Goal: Communication & Community: Participate in discussion

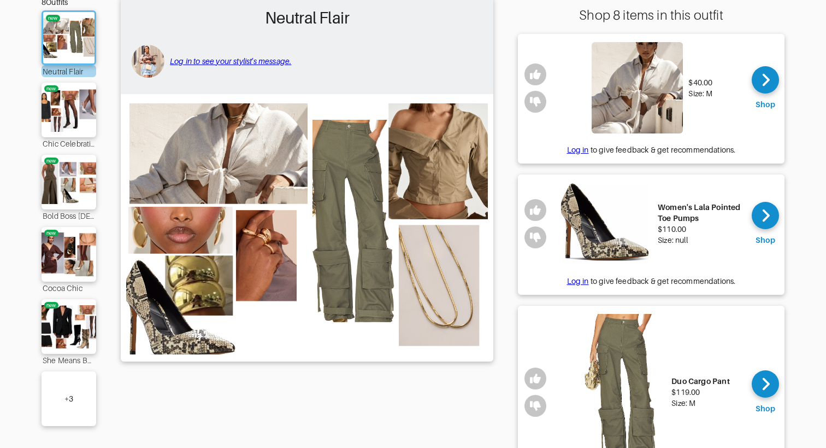
scroll to position [113, 0]
click at [68, 115] on img at bounding box center [68, 110] width 59 height 42
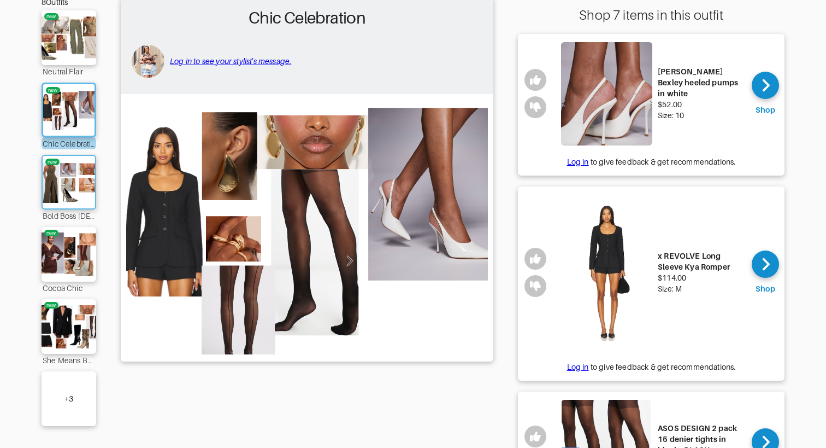
click at [53, 175] on img at bounding box center [68, 182] width 59 height 42
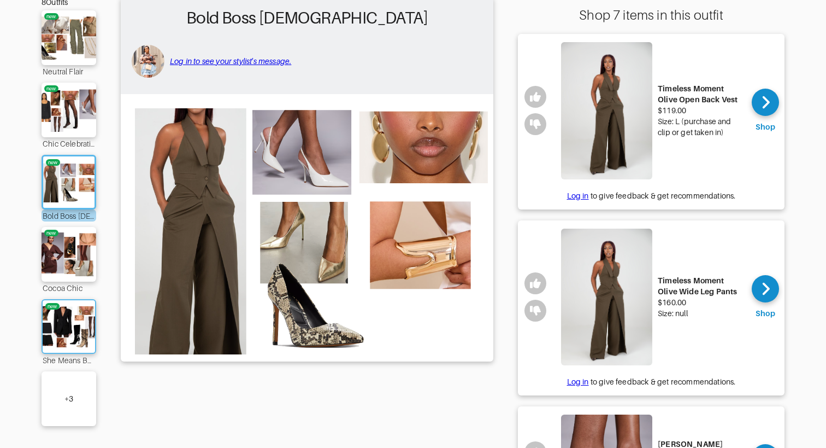
click at [55, 338] on img at bounding box center [68, 326] width 59 height 42
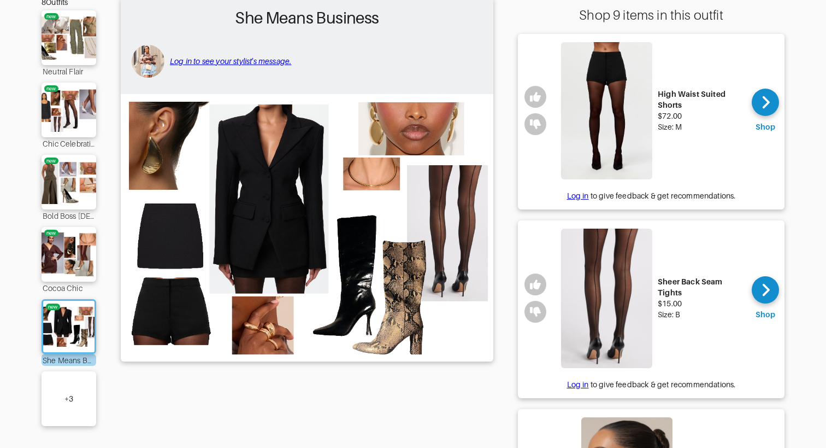
click at [601, 138] on img at bounding box center [606, 110] width 91 height 137
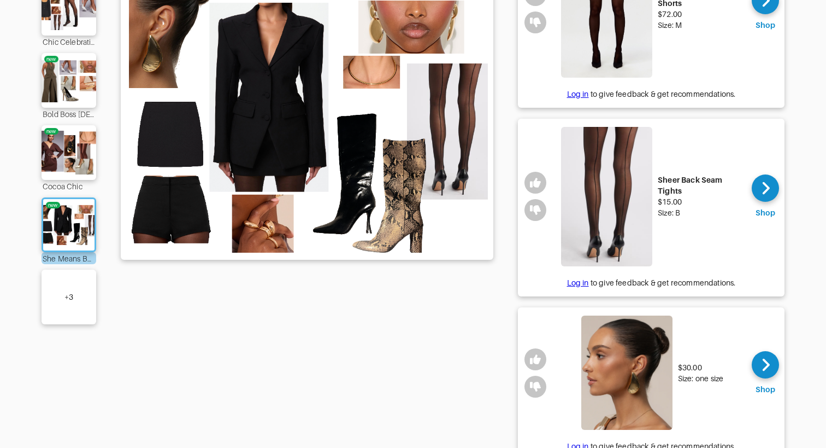
scroll to position [235, 0]
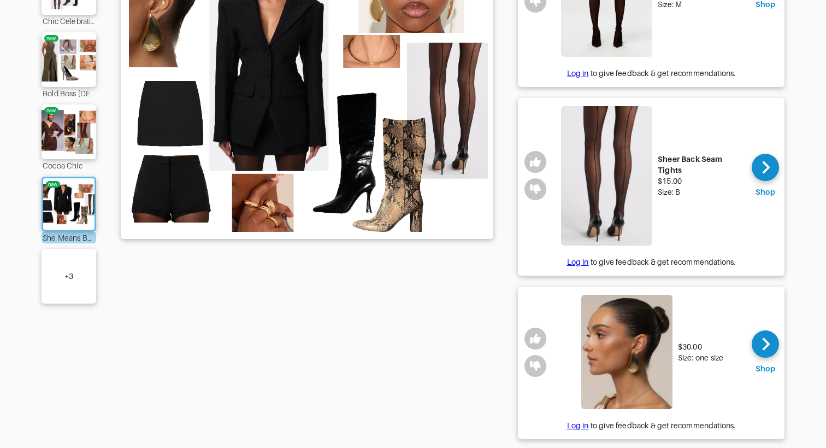
click at [610, 186] on img at bounding box center [606, 176] width 91 height 140
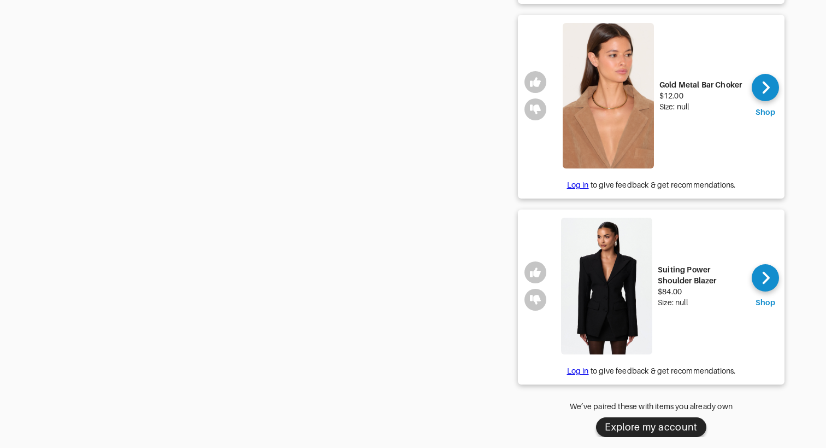
scroll to position [1483, 0]
click at [592, 233] on img at bounding box center [606, 285] width 91 height 137
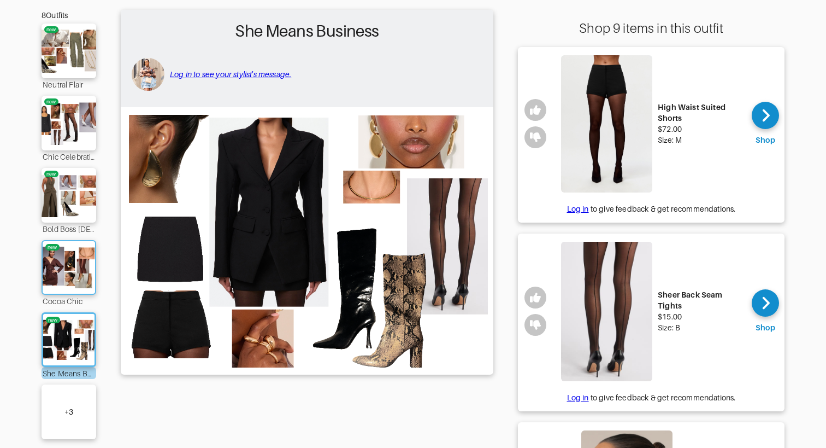
scroll to position [111, 0]
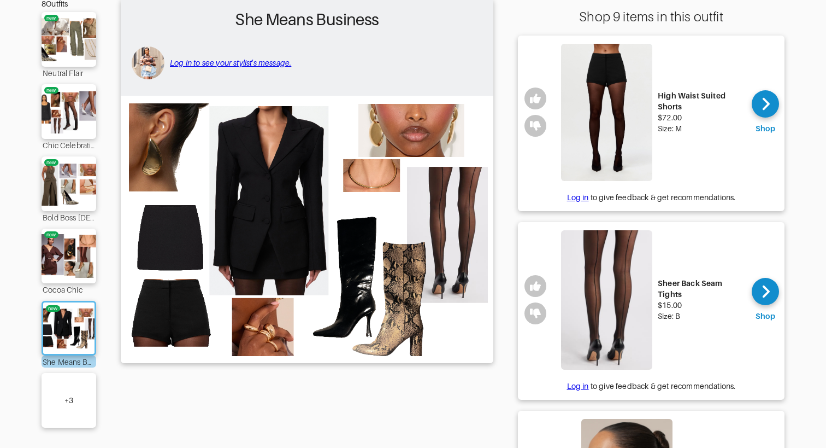
click at [73, 377] on div "+ 3" at bounding box center [69, 400] width 55 height 55
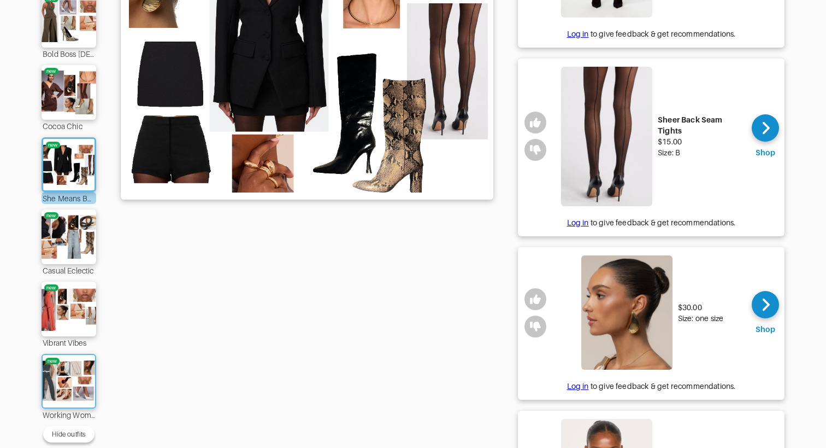
scroll to position [284, 0]
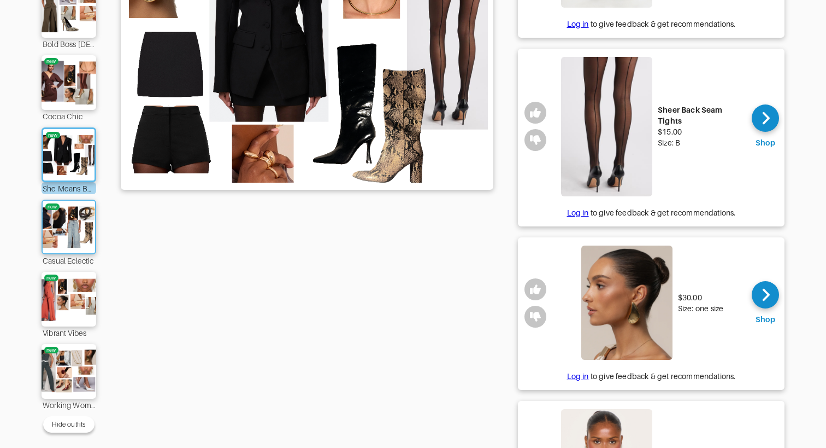
click at [72, 230] on img at bounding box center [68, 227] width 59 height 42
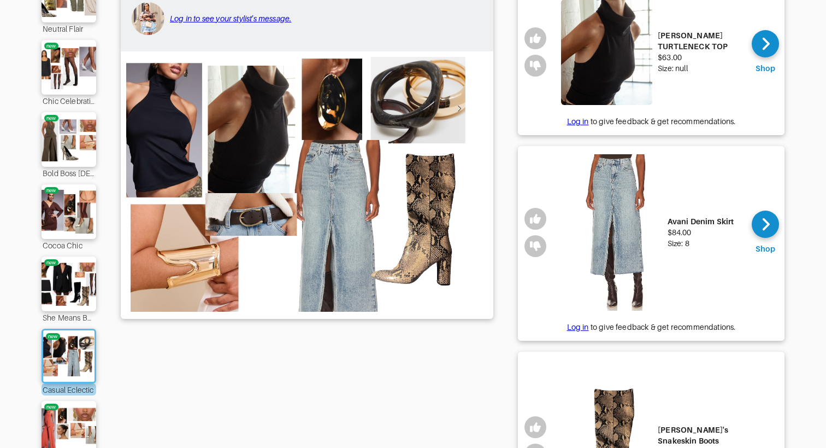
scroll to position [151, 0]
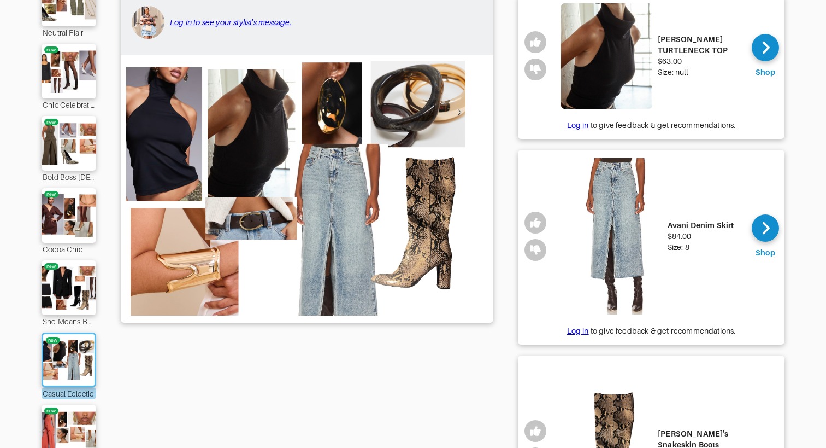
click at [631, 50] on img at bounding box center [606, 55] width 91 height 105
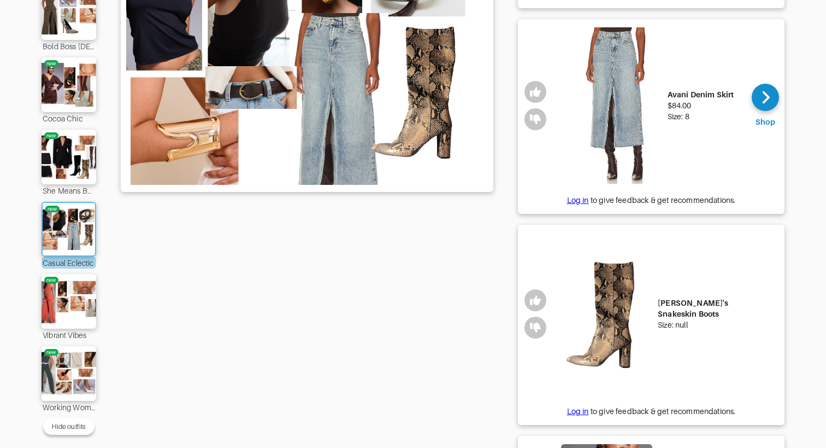
scroll to position [302, 0]
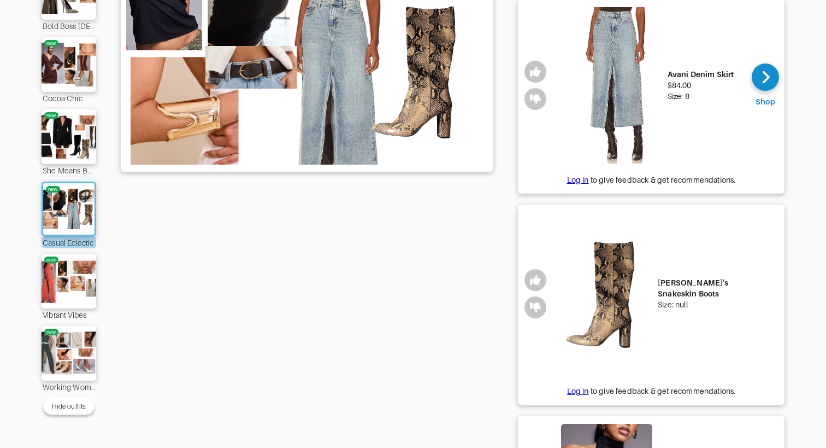
click at [84, 168] on div "She Means Business" at bounding box center [69, 170] width 55 height 12
click at [83, 150] on img at bounding box center [68, 137] width 59 height 42
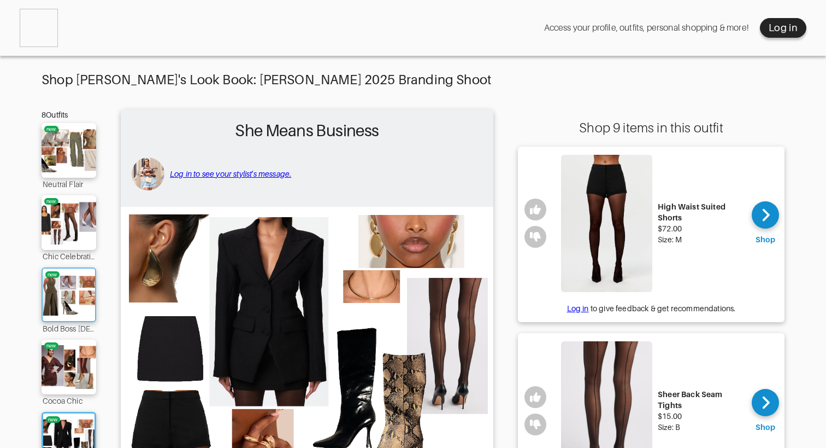
click at [74, 303] on img at bounding box center [68, 295] width 59 height 42
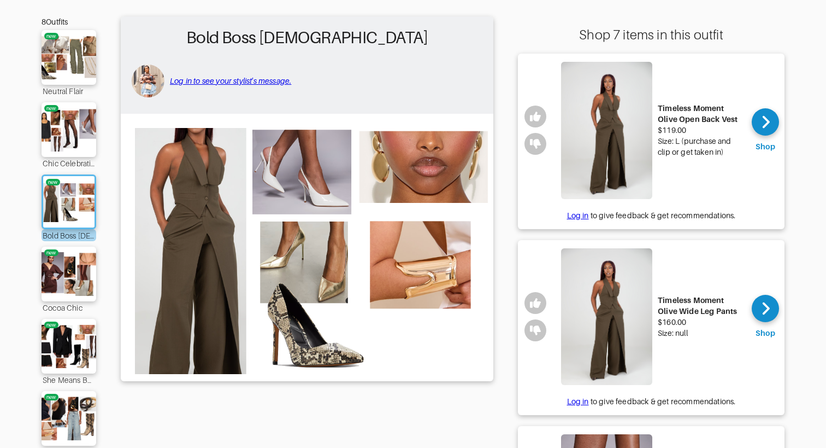
scroll to position [32, 0]
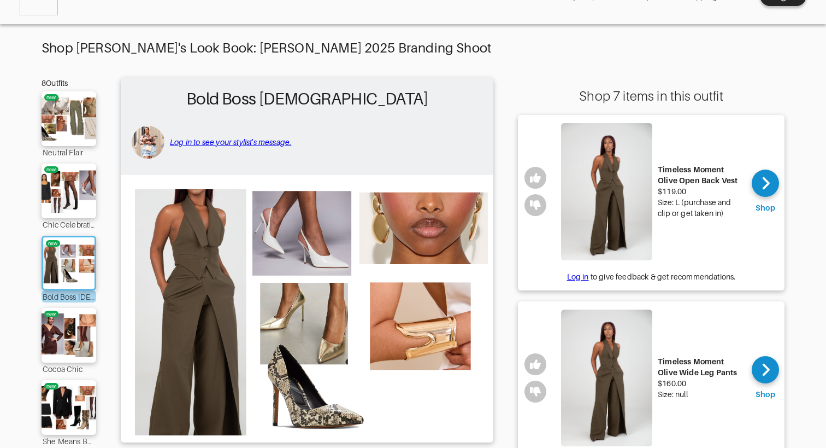
click at [583, 207] on img at bounding box center [606, 191] width 91 height 137
click at [75, 193] on img at bounding box center [68, 191] width 59 height 42
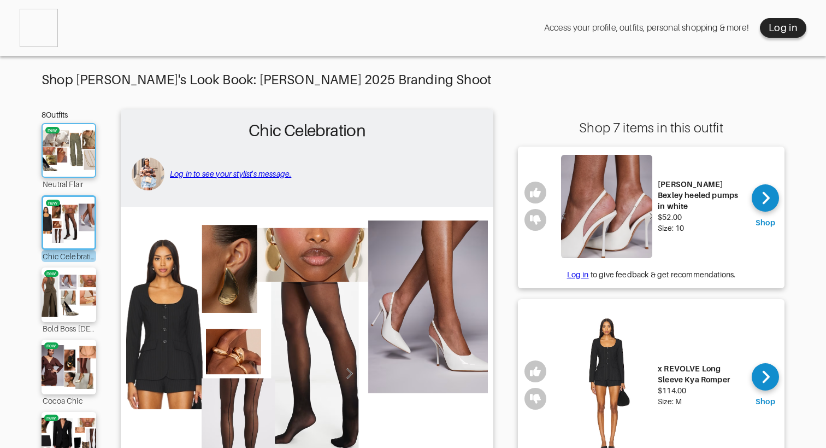
click at [79, 158] on img at bounding box center [68, 151] width 59 height 42
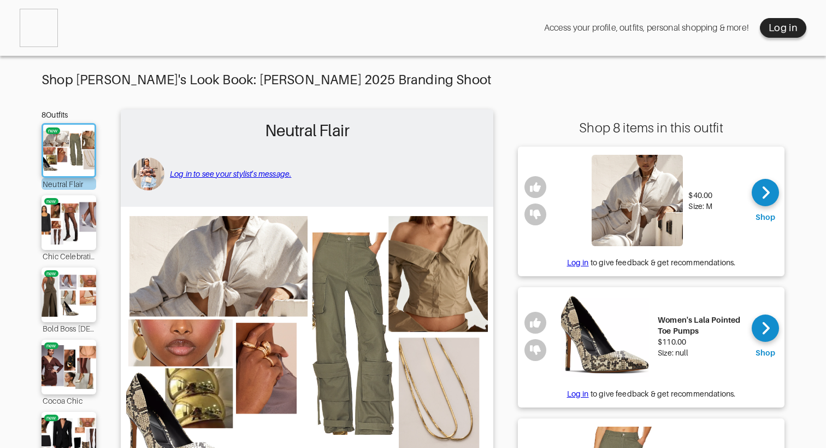
click at [246, 174] on link "Log in to see your stylist's message." at bounding box center [230, 173] width 121 height 9
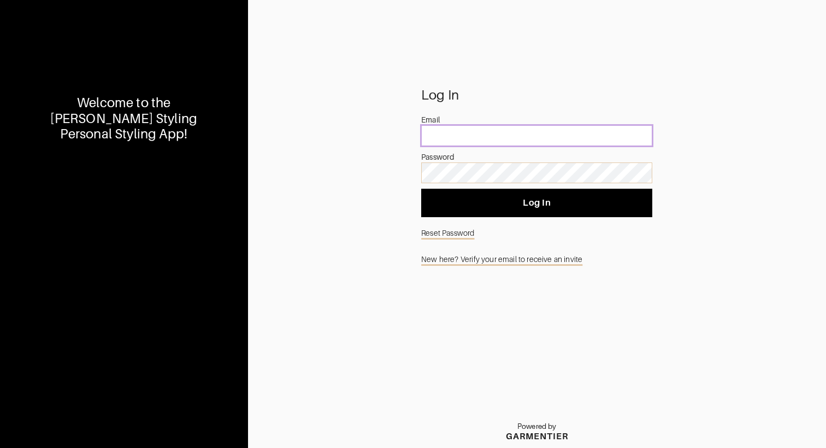
type input "[EMAIL_ADDRESS][DOMAIN_NAME]"
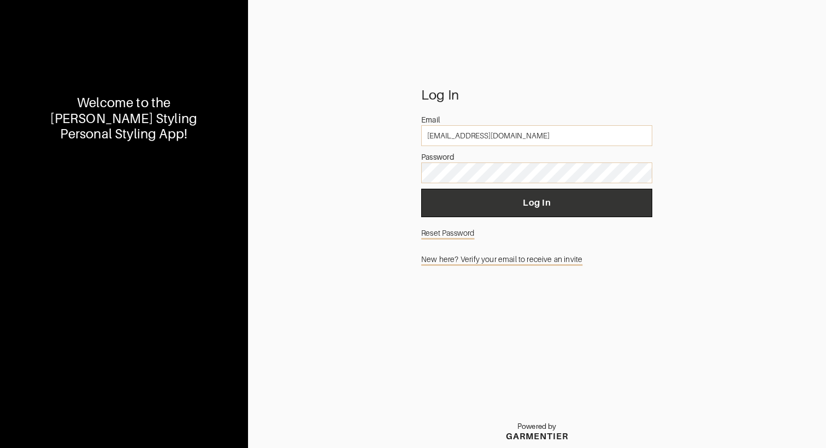
click at [536, 206] on span "Log In" at bounding box center [537, 202] width 214 height 11
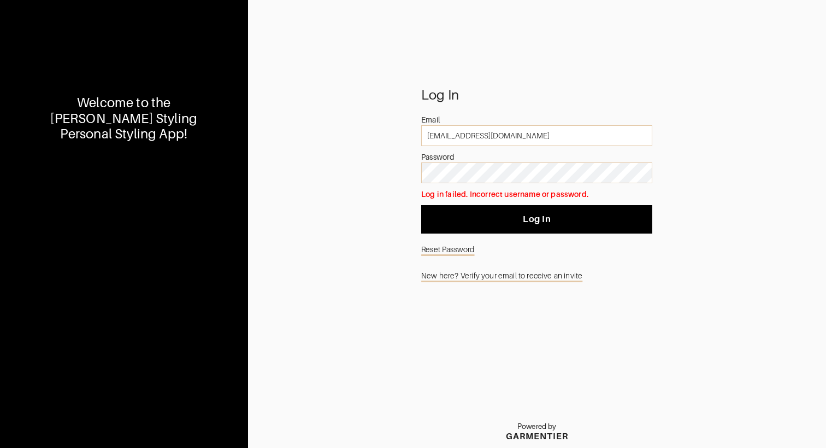
click at [438, 252] on link "Reset Password" at bounding box center [536, 249] width 231 height 21
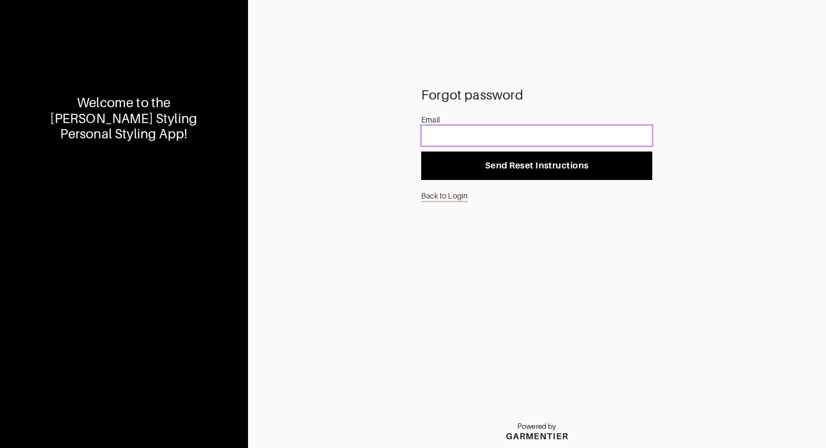
click at [481, 138] on input "email" at bounding box center [536, 135] width 231 height 21
type input "[EMAIL_ADDRESS][DOMAIN_NAME]"
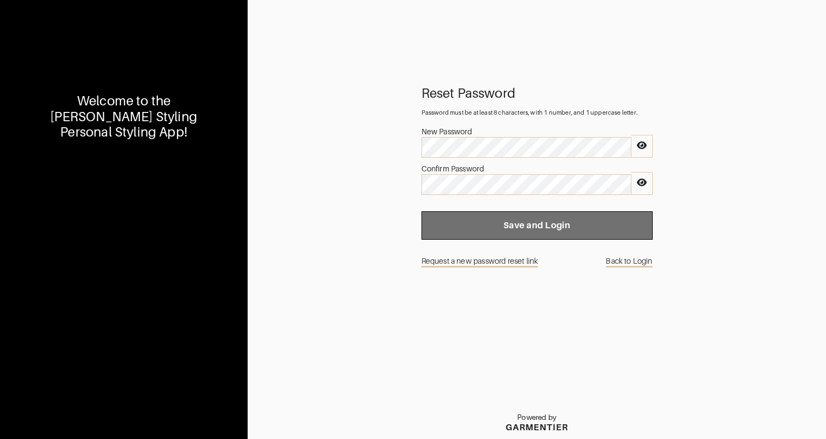
click at [486, 227] on span "Save and Login" at bounding box center [537, 225] width 214 height 11
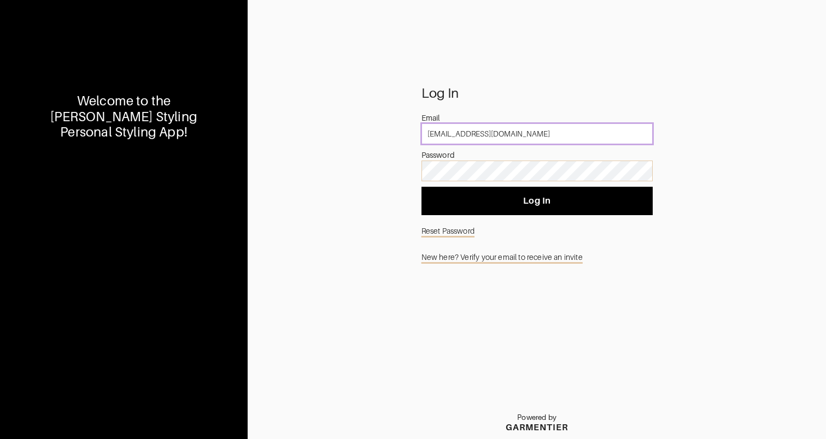
type input "hello@ashleyjeancreative.com"
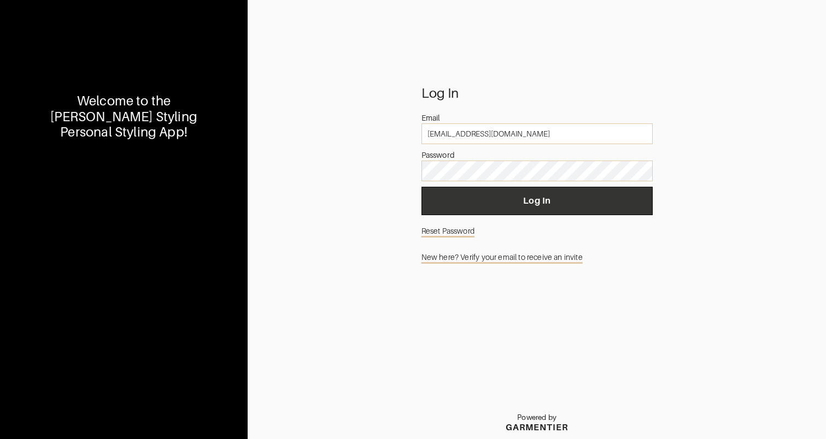
click at [481, 203] on span "Log In" at bounding box center [537, 201] width 214 height 11
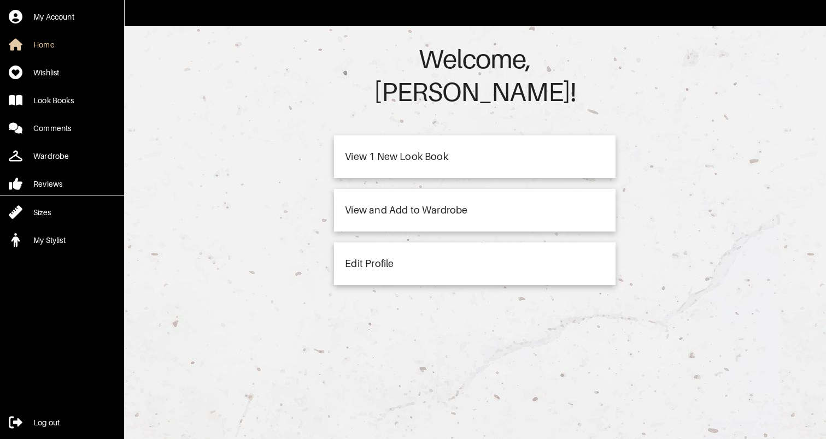
click at [439, 152] on div "View 1 New Look Book" at bounding box center [396, 157] width 103 height 10
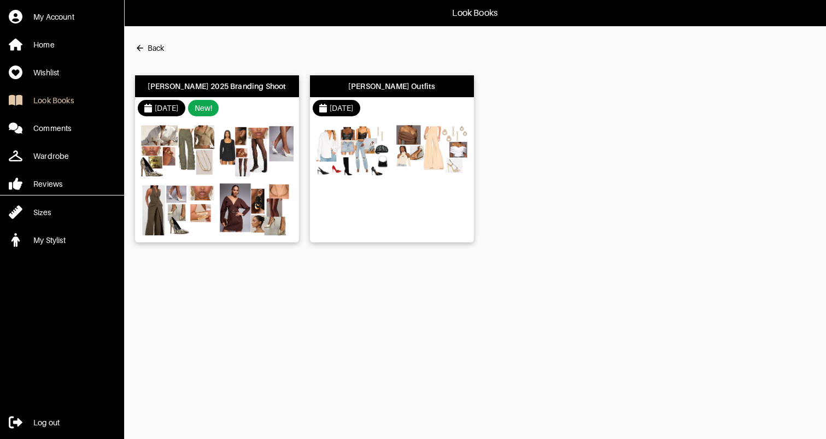
click at [242, 168] on img at bounding box center [257, 151] width 74 height 52
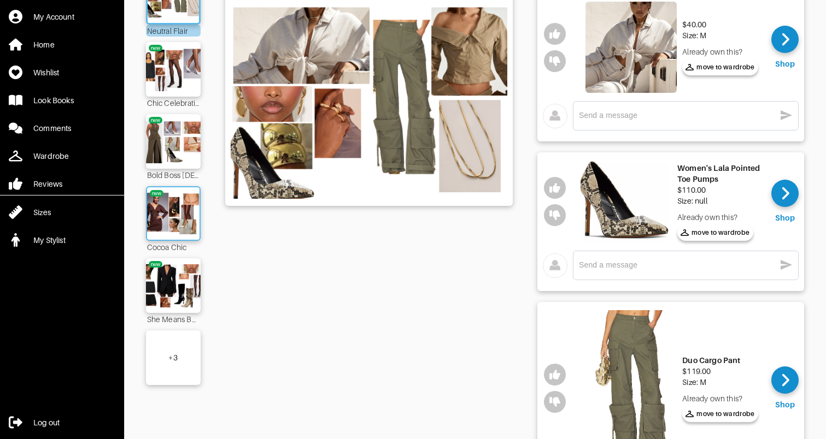
scroll to position [126, 0]
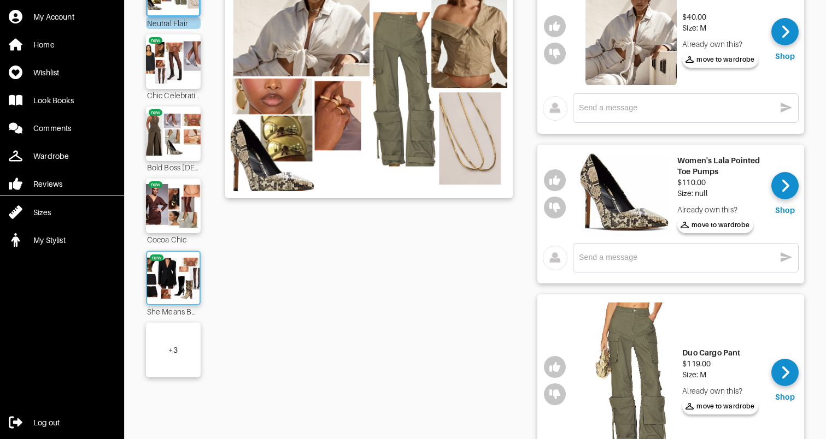
click at [177, 282] on img at bounding box center [173, 278] width 59 height 42
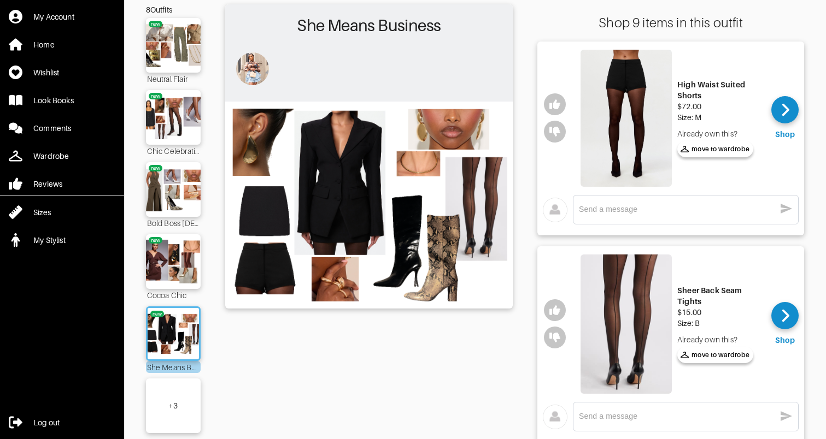
scroll to position [42, 0]
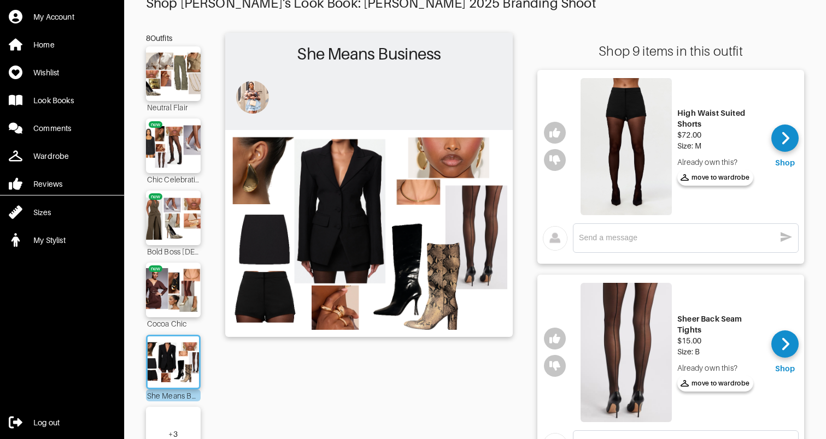
click at [608, 238] on textarea at bounding box center [677, 238] width 196 height 10
drag, startPoint x: 748, startPoint y: 234, endPoint x: 565, endPoint y: 230, distance: 183.7
click at [565, 230] on div "Ready to order! It would be here by Thursday. x" at bounding box center [671, 241] width 256 height 35
click at [651, 245] on div "Ready to order! It would be here by Thursday. x" at bounding box center [686, 238] width 214 height 17
click at [760, 238] on textarea "Ready to order! It would be here by Thursday." at bounding box center [677, 238] width 196 height 10
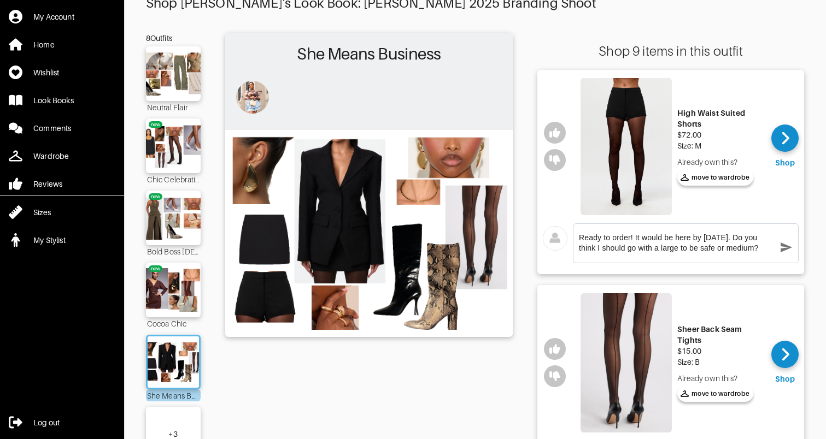
type textarea "Ready to order! It would be here by Thursday. Do you think I should go with a l…"
click at [785, 246] on icon "button" at bounding box center [785, 248] width 11 height 10
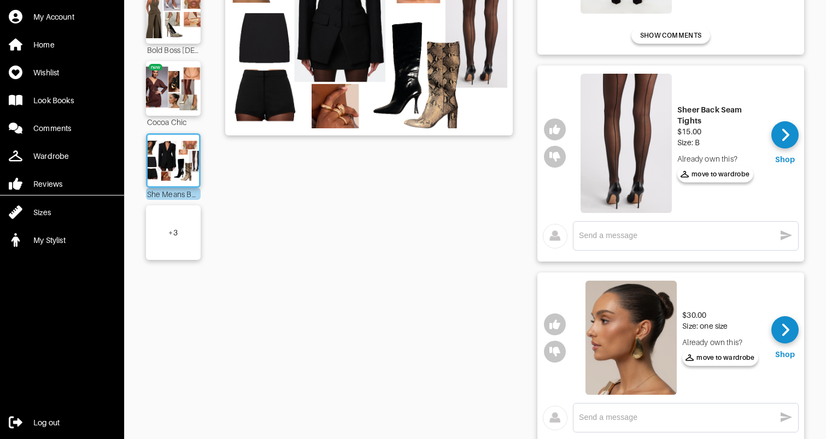
scroll to position [256, 0]
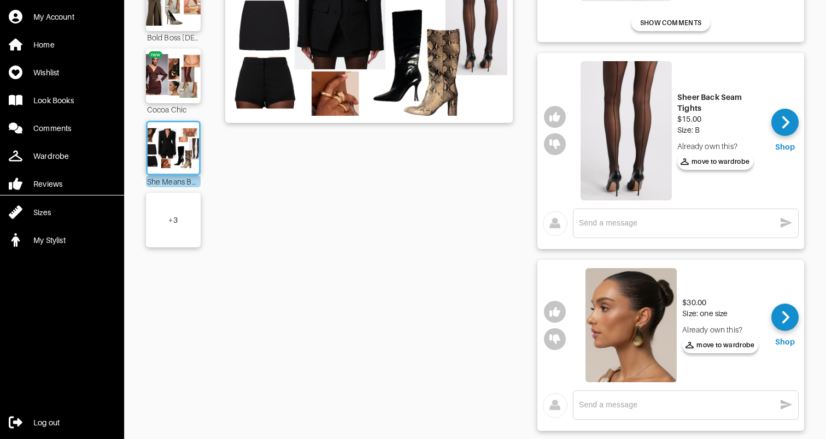
click at [699, 209] on div "x" at bounding box center [686, 224] width 226 height 30
click at [694, 220] on textarea at bounding box center [677, 223] width 196 height 10
drag, startPoint x: 752, startPoint y: 225, endPoint x: 765, endPoint y: 224, distance: 13.2
click at [765, 224] on textarea "Available and can be picked up today from Nordstomr's." at bounding box center [677, 223] width 196 height 10
type textarea "Available and can be picked up today from Nordstrom's."
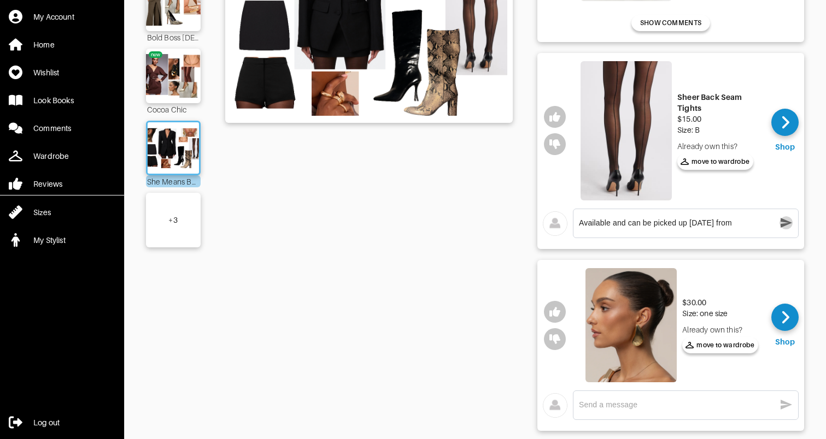
click at [785, 222] on icon "button" at bounding box center [785, 223] width 11 height 10
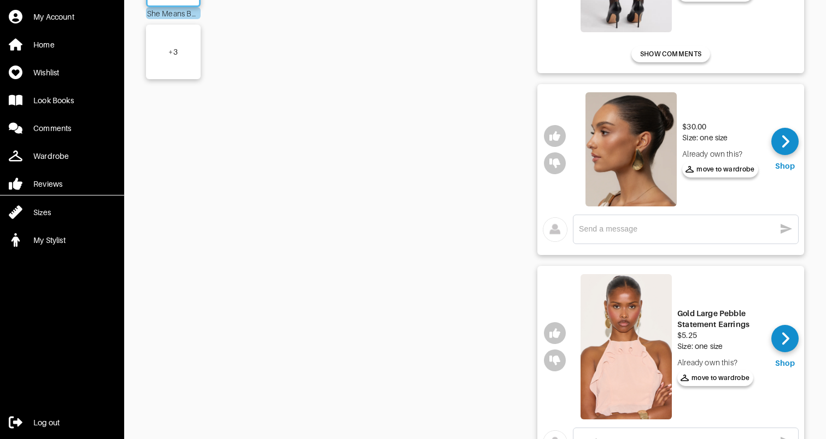
scroll to position [442, 0]
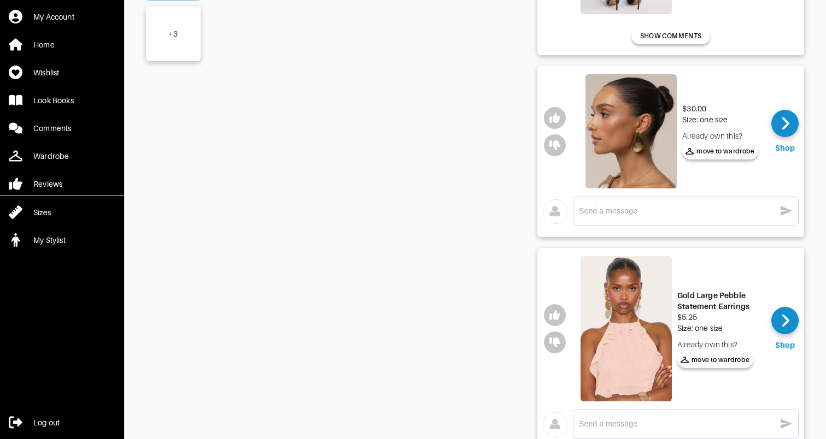
click at [645, 125] on img at bounding box center [630, 131] width 91 height 114
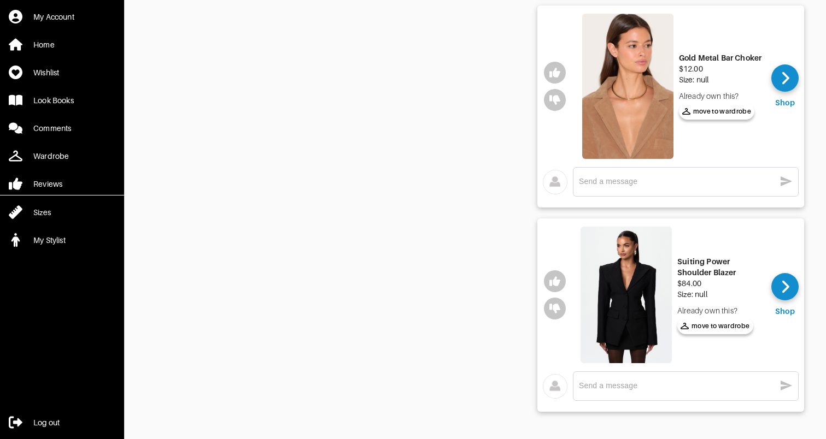
scroll to position [1572, 0]
click at [591, 386] on textarea at bounding box center [677, 386] width 196 height 10
paste textarea "Ready to order! It would be here by Thursday."
type textarea "Ready to order! It would be here by Thursday."
click at [783, 389] on icon "button" at bounding box center [785, 386] width 11 height 10
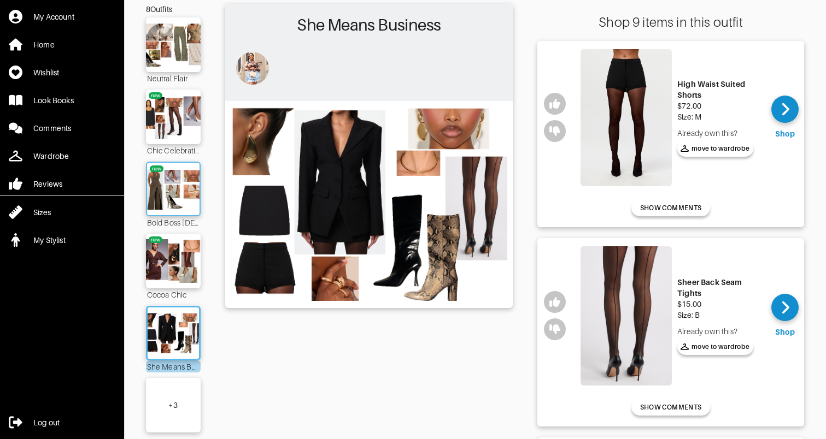
scroll to position [90, 0]
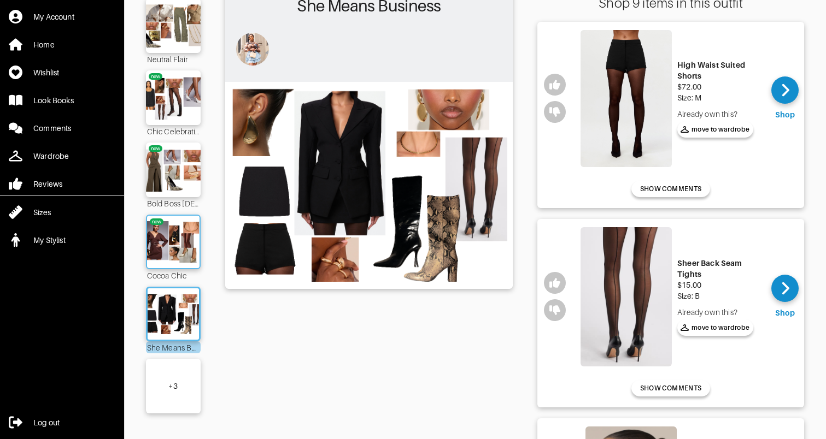
click at [174, 249] on img at bounding box center [173, 242] width 59 height 42
click at [179, 240] on img at bounding box center [173, 242] width 59 height 42
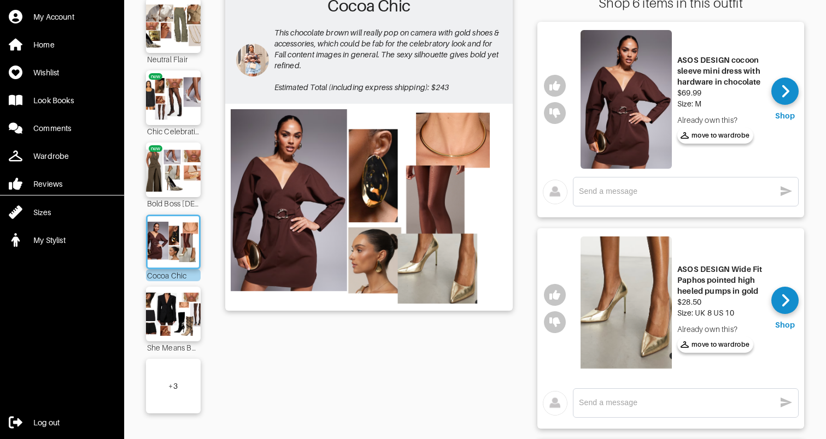
click at [621, 194] on textarea at bounding box center [677, 191] width 196 height 10
click at [559, 112] on icon "button" at bounding box center [554, 113] width 11 height 10
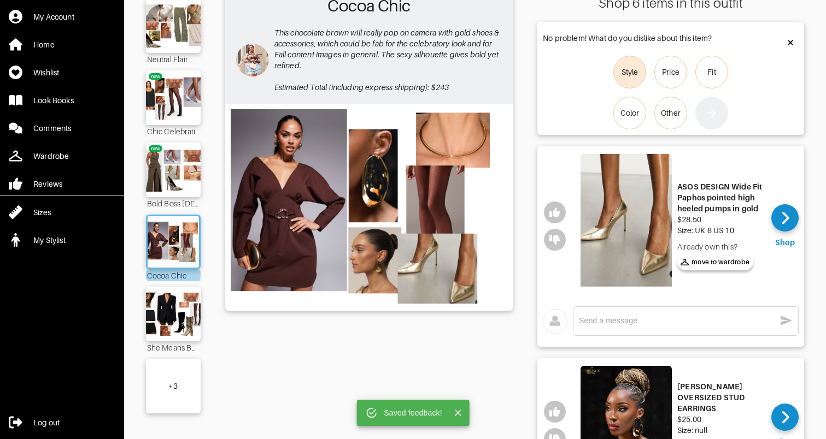
click at [633, 69] on div "Style" at bounding box center [629, 72] width 17 height 11
click at [0, 0] on input "Style" at bounding box center [0, 0] width 0 height 0
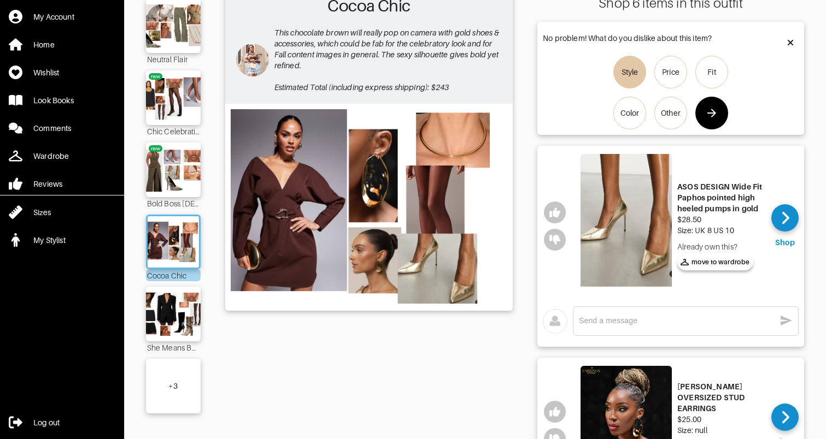
click at [714, 116] on icon "button" at bounding box center [711, 113] width 13 height 13
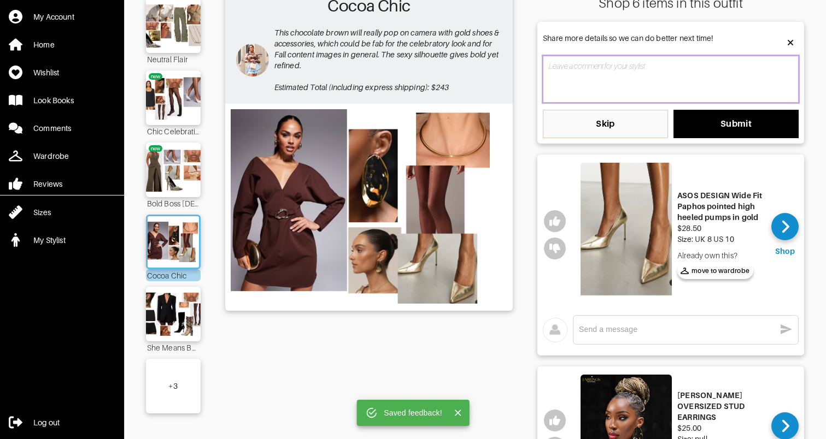
click at [755, 93] on textarea at bounding box center [671, 79] width 256 height 47
click at [649, 79] on textarea at bounding box center [671, 79] width 256 height 47
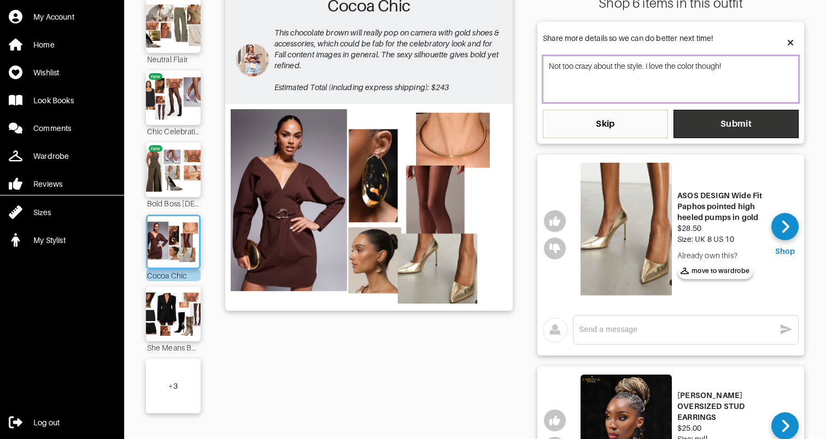
type textarea "Not too crazy about the style. I love the color though!"
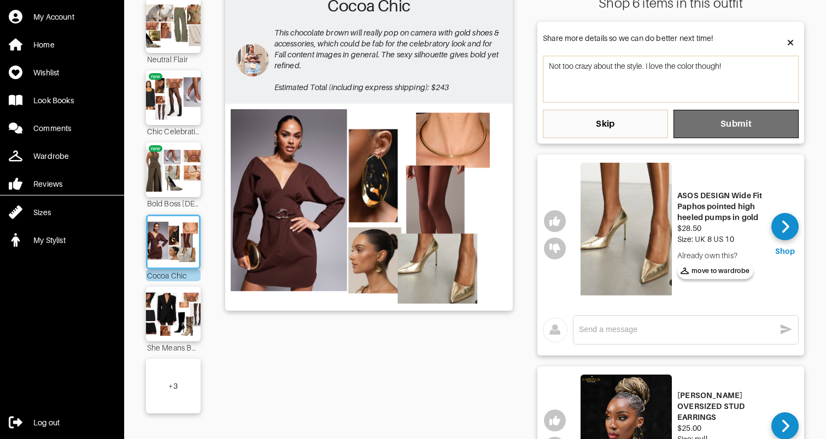
click at [760, 119] on span "Submit" at bounding box center [736, 124] width 108 height 11
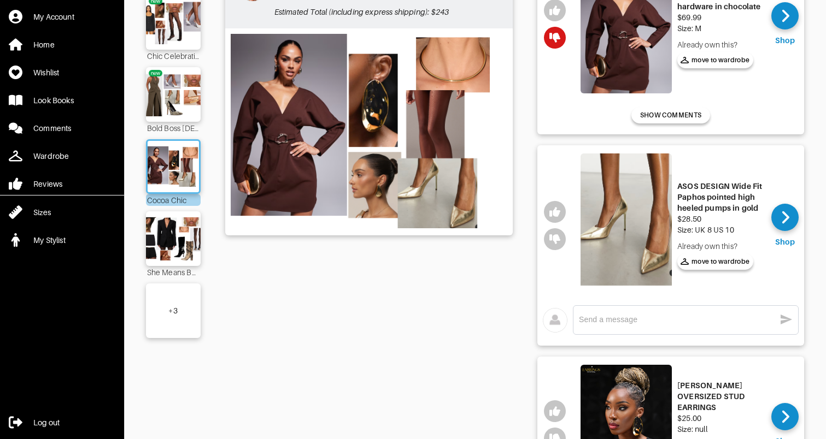
scroll to position [168, 0]
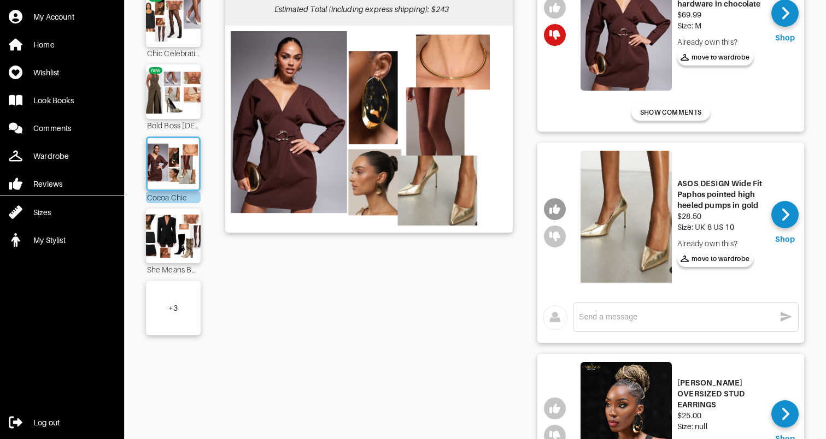
click at [561, 205] on button "button" at bounding box center [555, 209] width 22 height 22
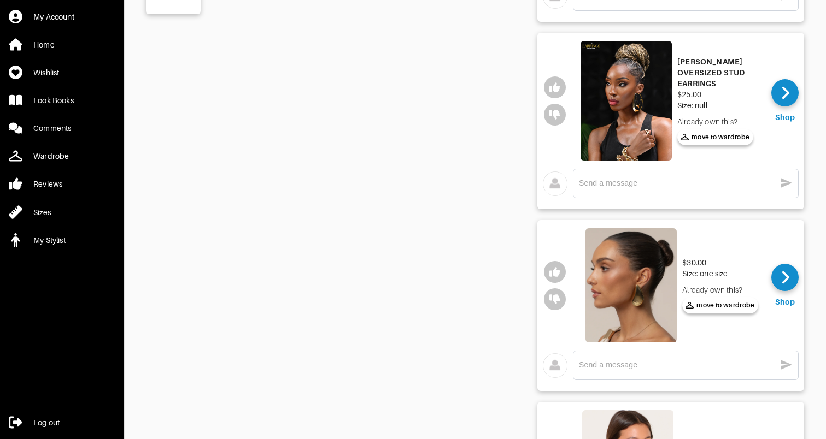
scroll to position [490, 0]
click at [562, 266] on button "button" at bounding box center [555, 272] width 22 height 22
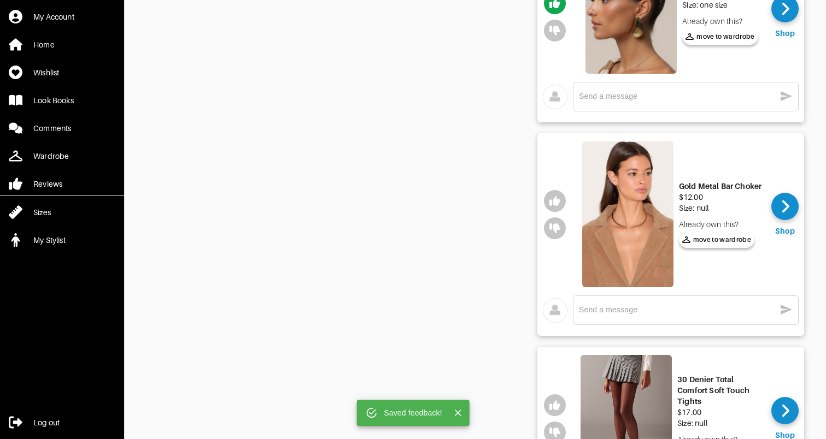
scroll to position [759, 0]
click at [556, 199] on icon "button" at bounding box center [554, 201] width 11 height 10
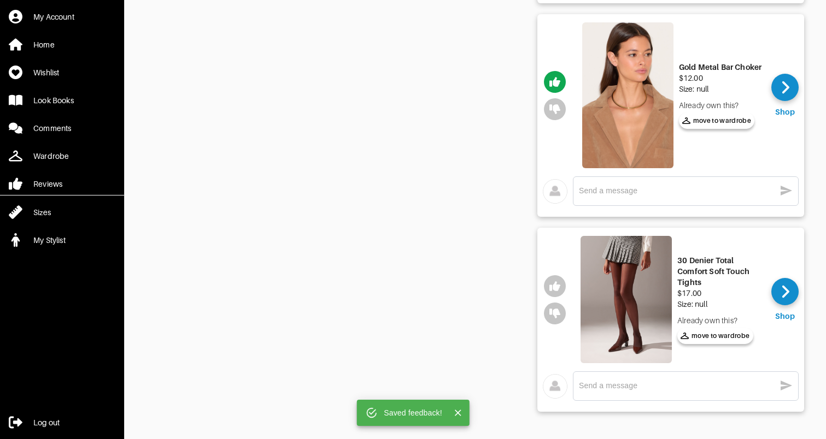
scroll to position [877, 0]
click at [549, 287] on icon "button" at bounding box center [554, 286] width 11 height 10
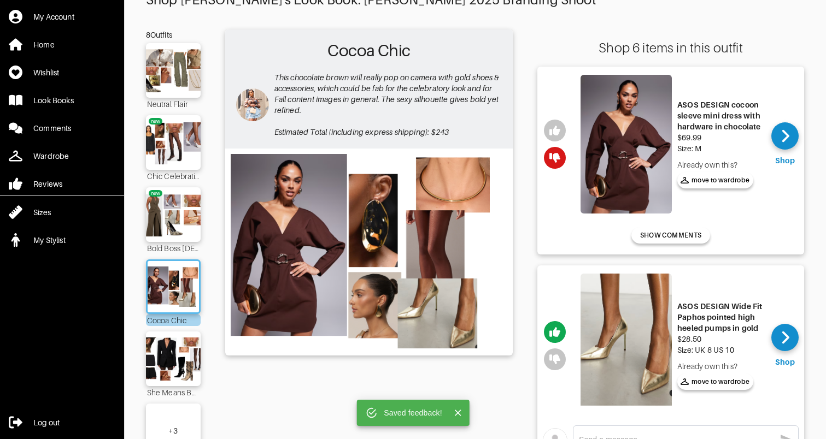
scroll to position [45, 0]
click at [174, 214] on img at bounding box center [173, 215] width 59 height 42
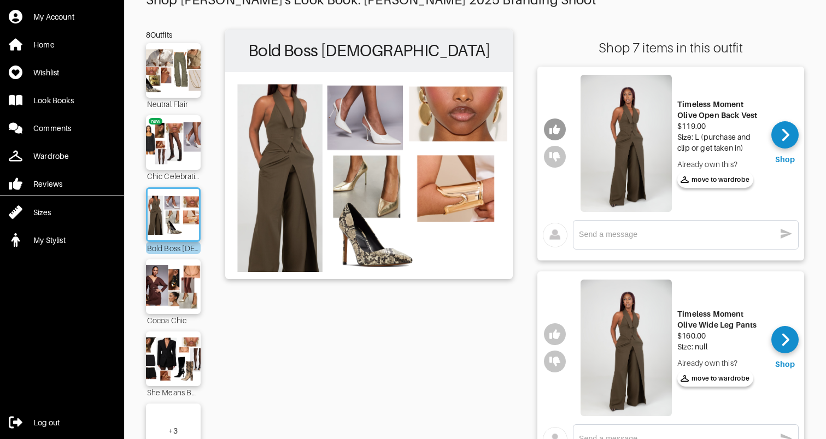
click at [558, 129] on icon "button" at bounding box center [554, 130] width 11 height 10
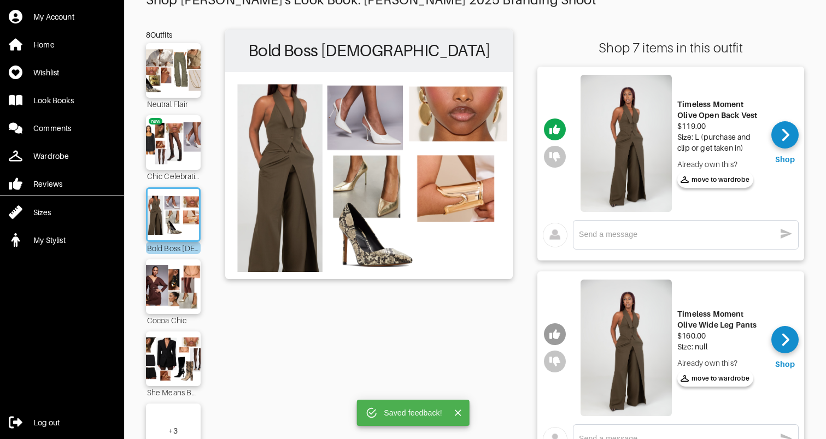
click at [551, 330] on icon "button" at bounding box center [554, 334] width 11 height 11
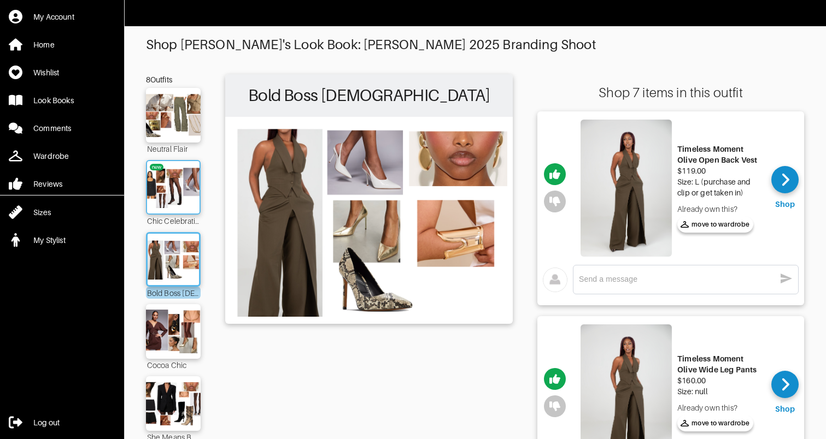
click at [169, 188] on img at bounding box center [173, 188] width 59 height 42
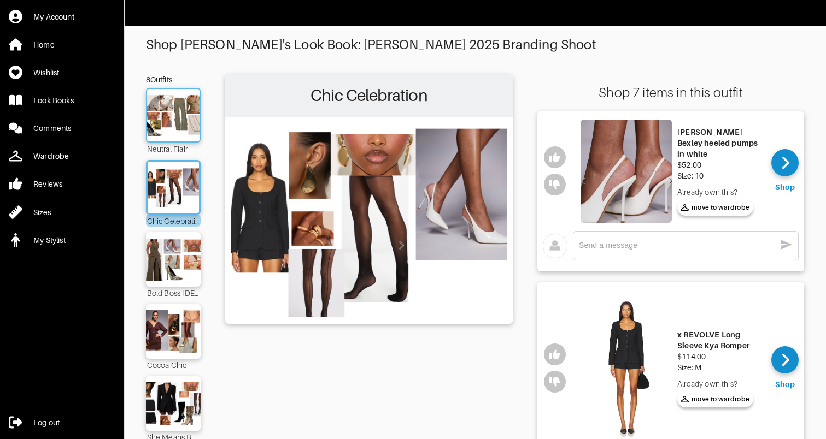
click at [175, 116] on img at bounding box center [173, 116] width 59 height 42
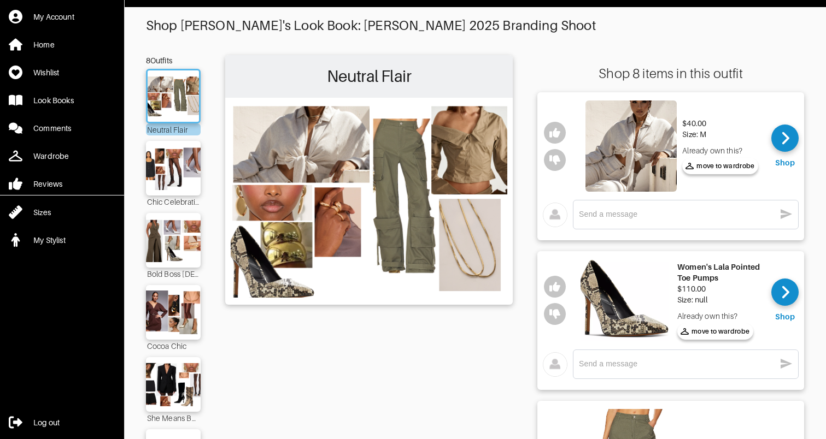
scroll to position [28, 0]
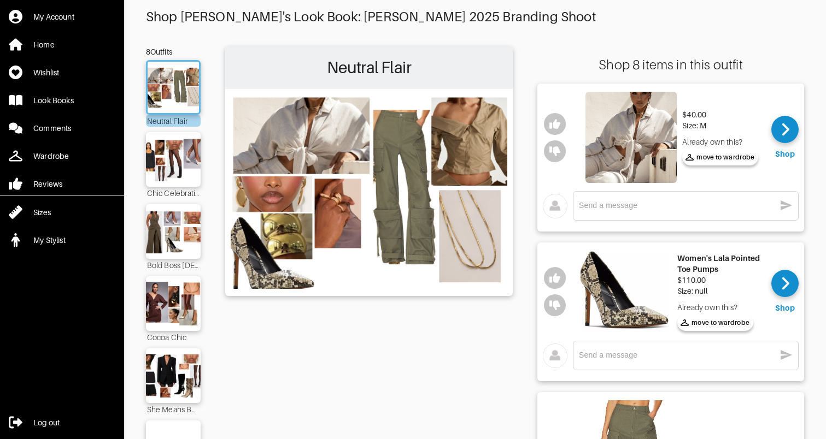
click at [655, 142] on img at bounding box center [630, 137] width 91 height 91
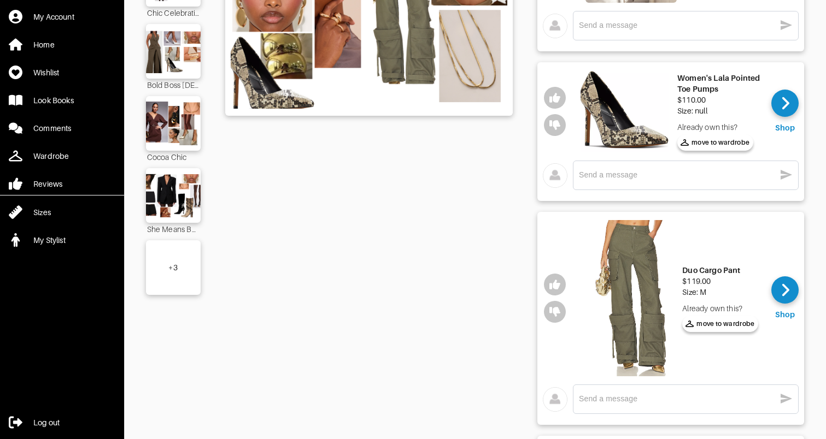
scroll to position [215, 0]
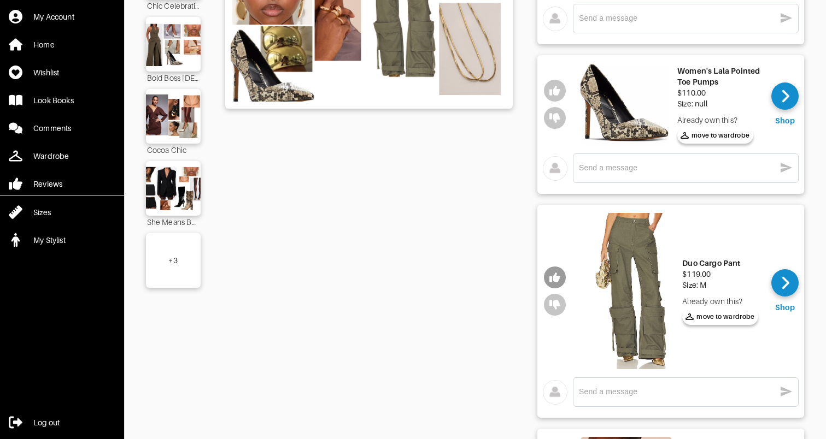
click at [557, 275] on icon "button" at bounding box center [554, 277] width 11 height 11
click at [608, 272] on img at bounding box center [630, 291] width 91 height 156
click at [76, 104] on link "Look Books" at bounding box center [62, 100] width 124 height 22
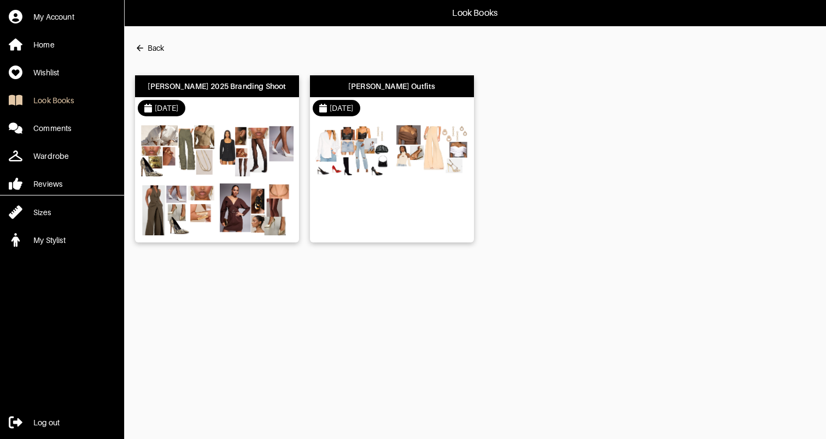
click at [167, 193] on img at bounding box center [177, 210] width 74 height 52
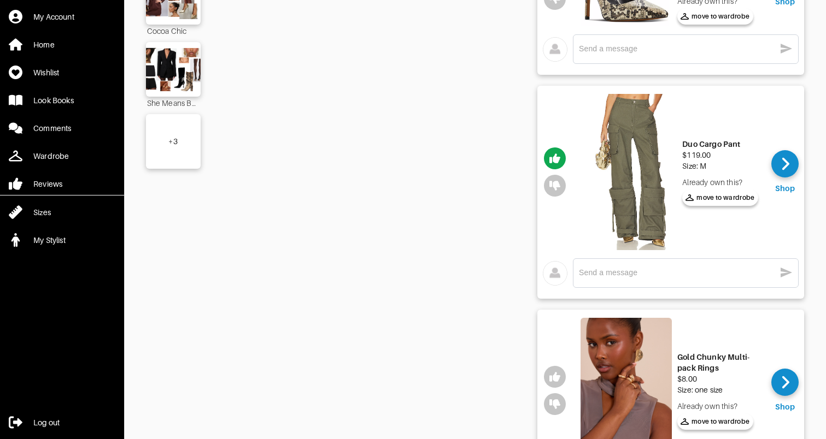
scroll to position [355, 0]
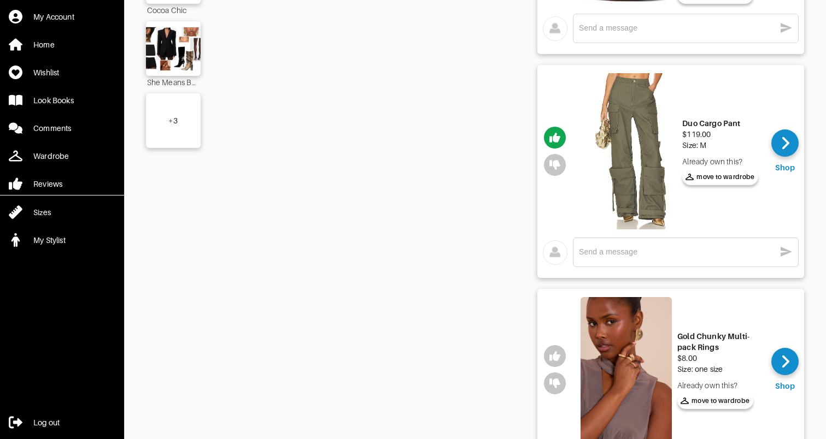
click at [612, 240] on div "x" at bounding box center [686, 253] width 226 height 30
click at [612, 255] on textarea at bounding box center [677, 252] width 196 height 10
type textarea "love these!"
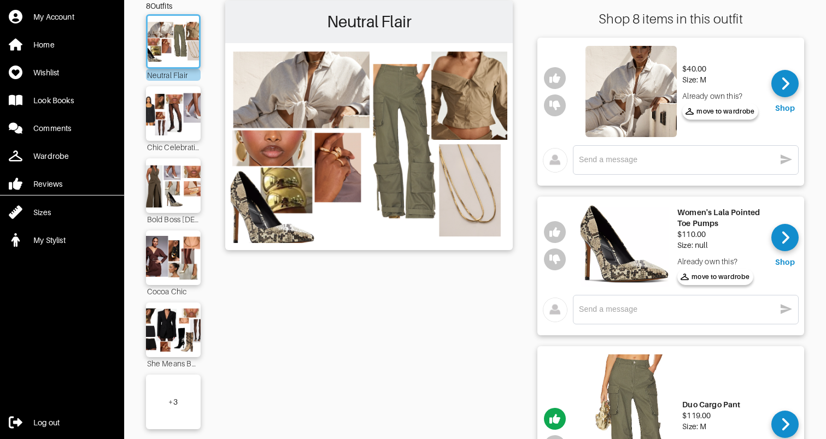
scroll to position [74, 0]
click at [678, 166] on div "x" at bounding box center [686, 159] width 214 height 17
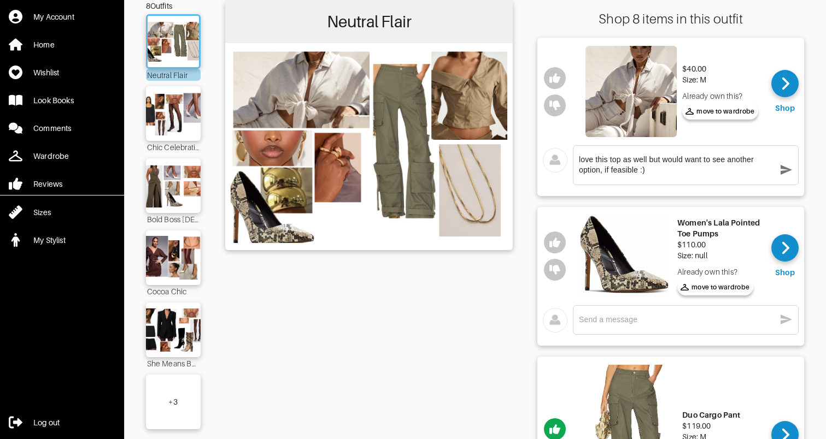
type textarea "love this top as well but would want to see another option, if feasible :)"
click at [781, 170] on icon "button" at bounding box center [785, 169] width 13 height 13
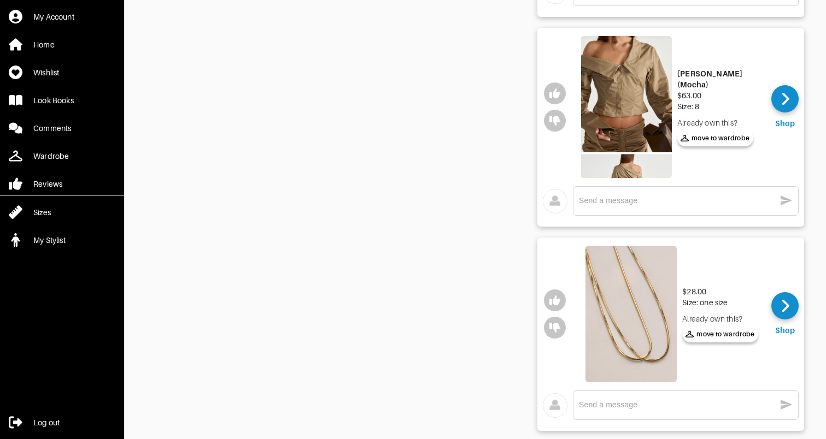
scroll to position [780, 0]
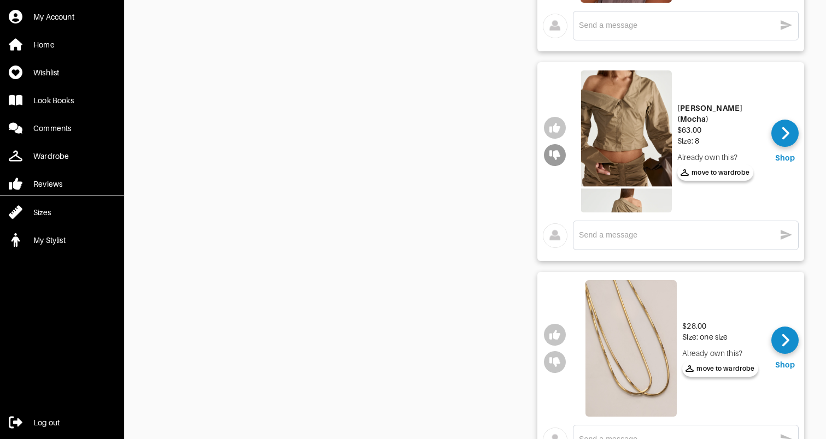
click at [552, 158] on icon "button" at bounding box center [554, 155] width 11 height 11
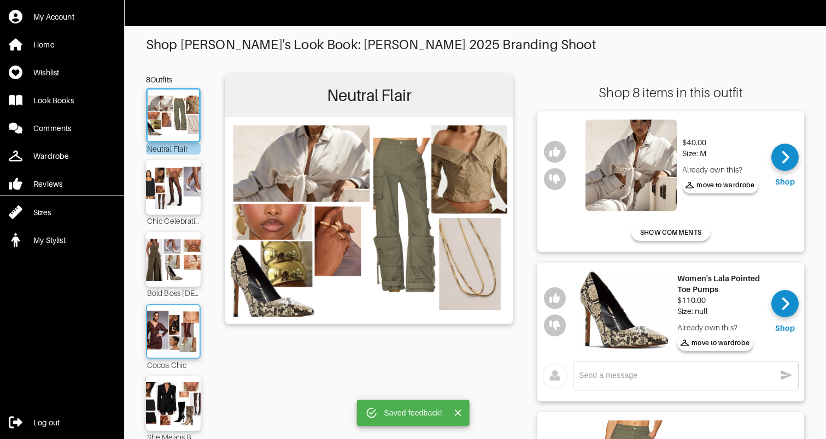
scroll to position [0, 0]
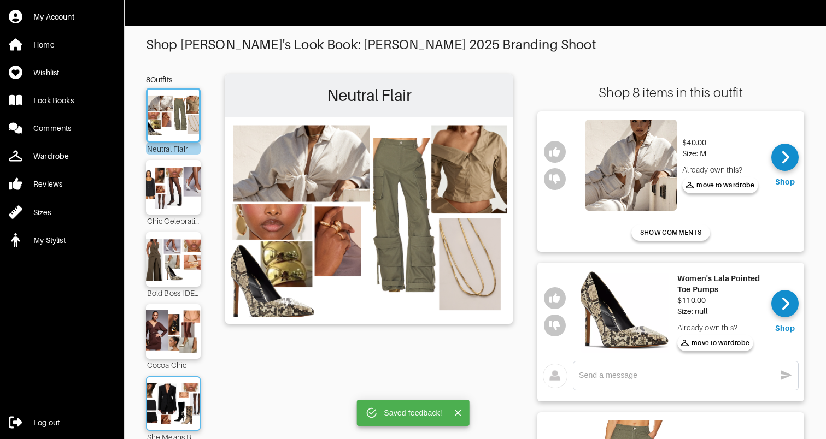
click at [175, 404] on img at bounding box center [173, 404] width 59 height 42
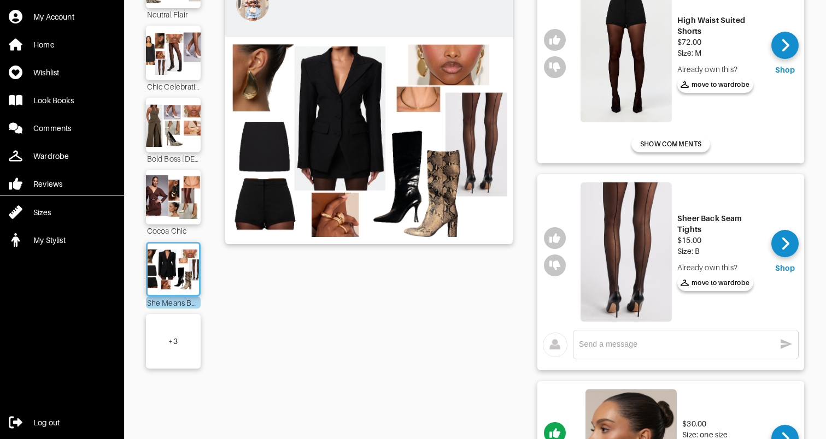
scroll to position [175, 0]
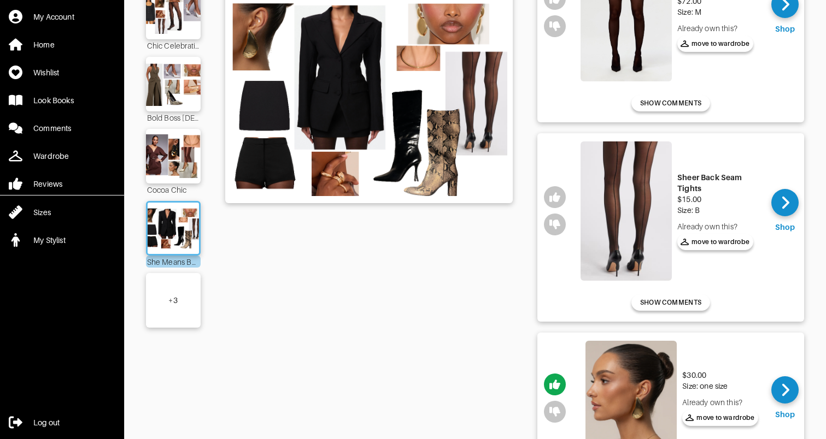
click at [186, 301] on div "+ 3" at bounding box center [173, 300] width 55 height 55
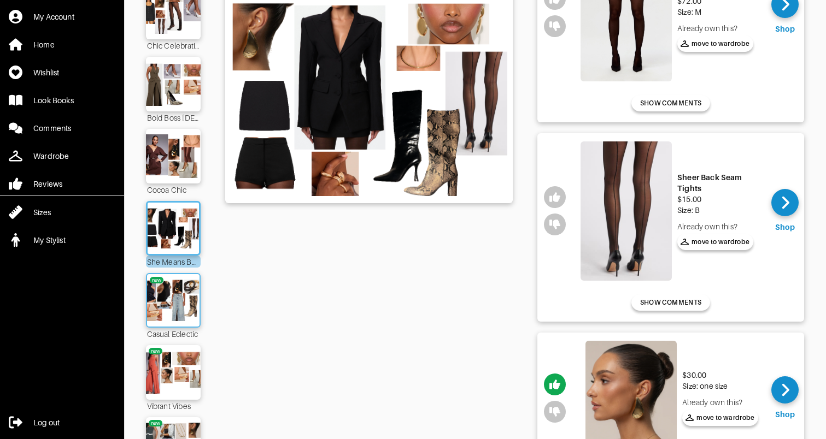
click at [181, 308] on img at bounding box center [173, 301] width 59 height 42
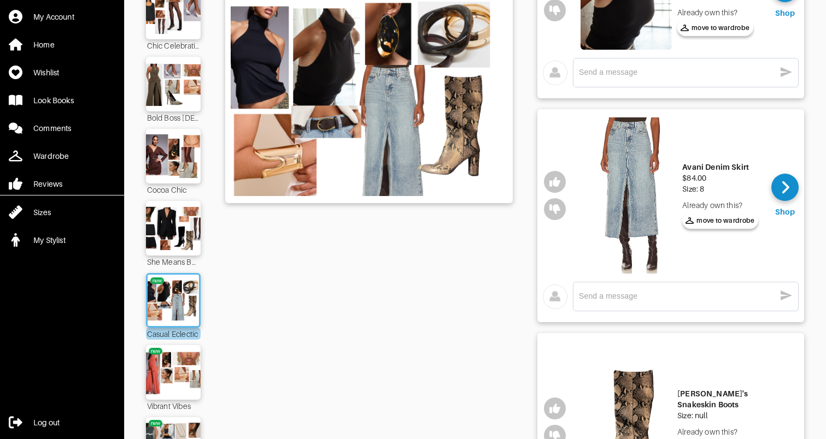
click at [642, 298] on textarea at bounding box center [677, 296] width 196 height 10
type textarea "I have a skirt like this in my closet"
click at [792, 299] on icon "button" at bounding box center [785, 295] width 13 height 13
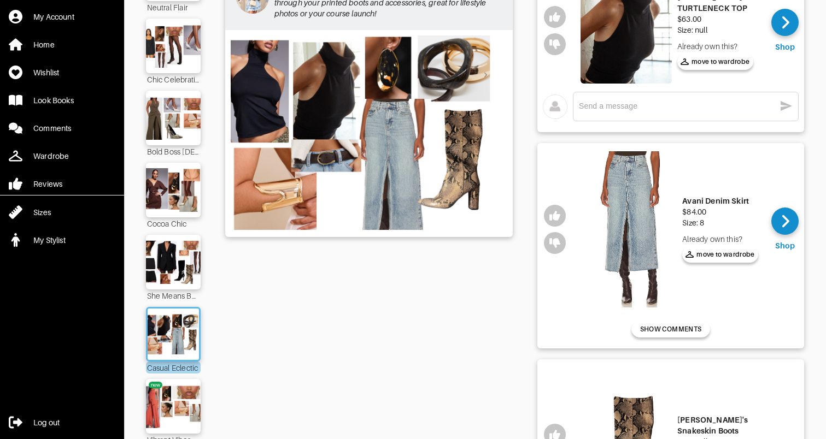
scroll to position [140, 0]
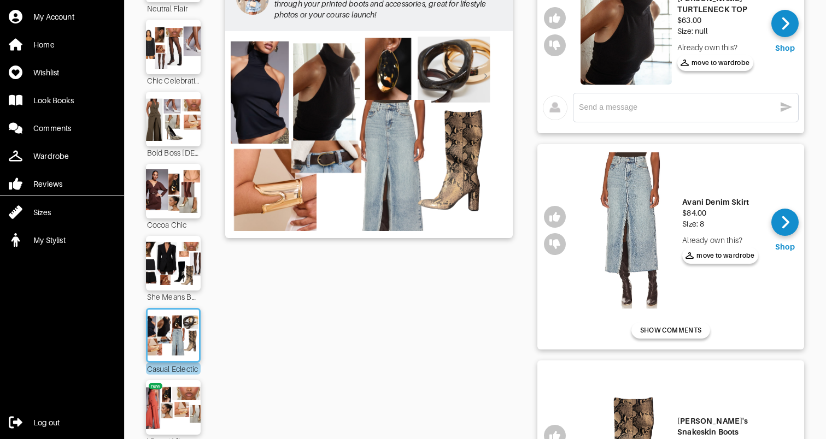
click at [691, 116] on div "x" at bounding box center [686, 107] width 214 height 17
click at [556, 216] on icon "button" at bounding box center [554, 217] width 11 height 10
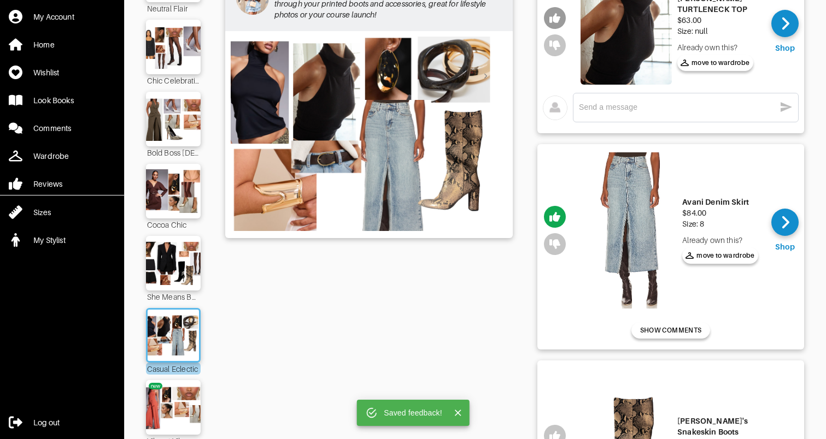
click at [559, 11] on button "button" at bounding box center [555, 18] width 22 height 22
click at [609, 111] on textarea at bounding box center [677, 107] width 196 height 10
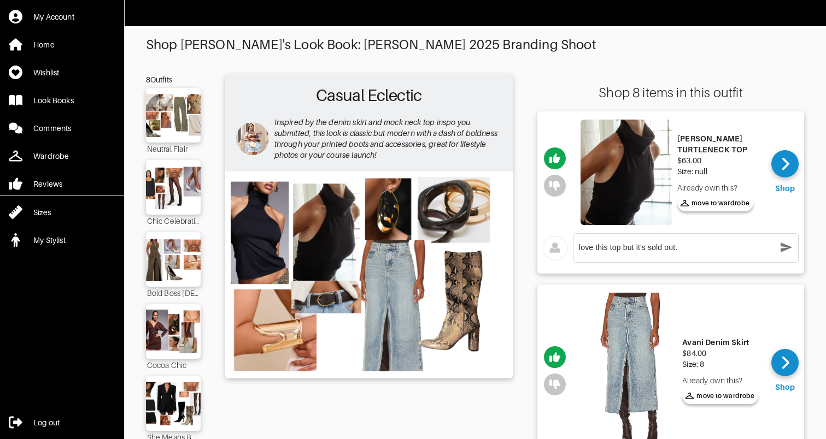
scroll to position [0, 0]
click at [646, 249] on textarea "love this top but it's sold out." at bounding box center [677, 248] width 196 height 10
type textarea "love this top but it's currently sold out."
click at [782, 251] on icon "button" at bounding box center [785, 248] width 11 height 10
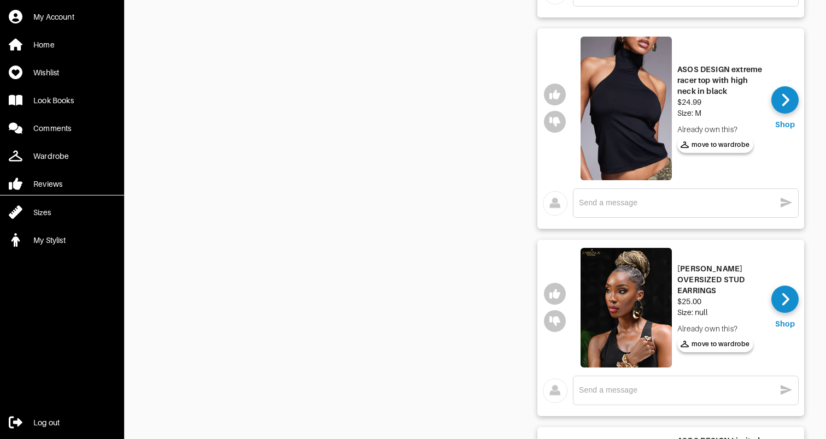
scroll to position [701, 0]
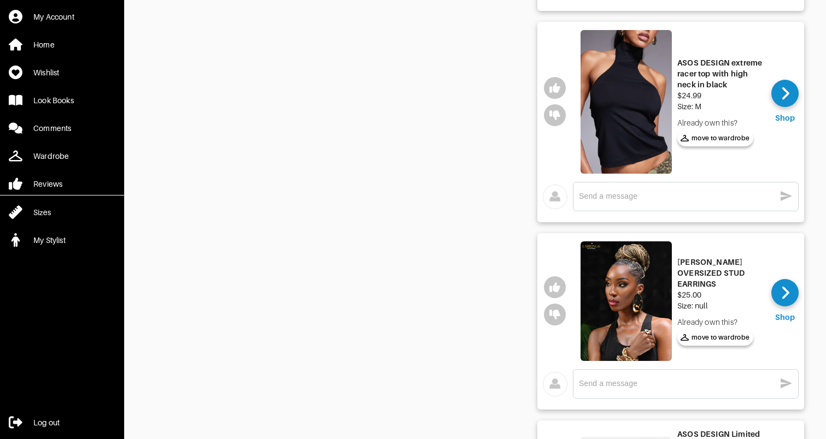
click at [631, 101] on img at bounding box center [625, 101] width 91 height 143
click at [554, 95] on button "button" at bounding box center [555, 88] width 22 height 22
click at [647, 202] on div "x" at bounding box center [686, 196] width 214 height 17
drag, startPoint x: 642, startPoint y: 197, endPoint x: 713, endPoint y: 197, distance: 71.6
click at [713, 197] on textarea "this is in stock so I'll order it." at bounding box center [677, 196] width 196 height 10
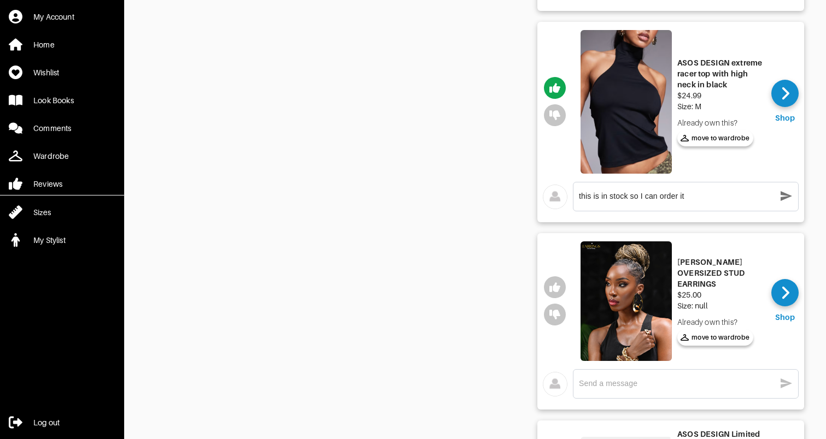
type textarea "this is in stock so I can order it."
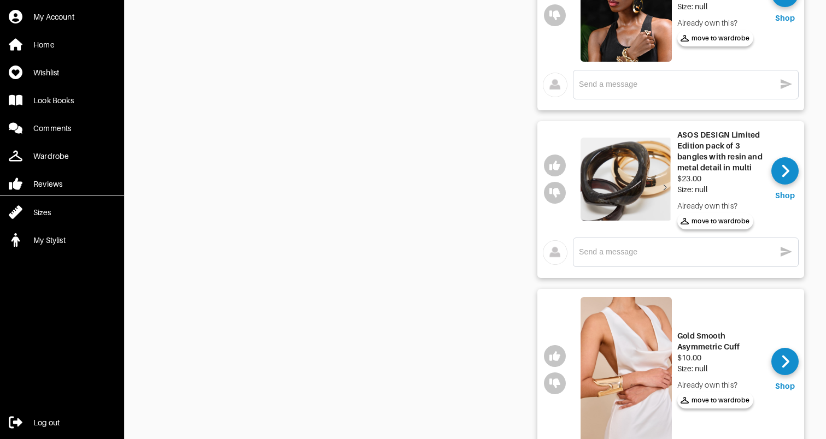
scroll to position [994, 0]
click at [695, 257] on div "x" at bounding box center [686, 251] width 214 height 17
type textarea "love these!"
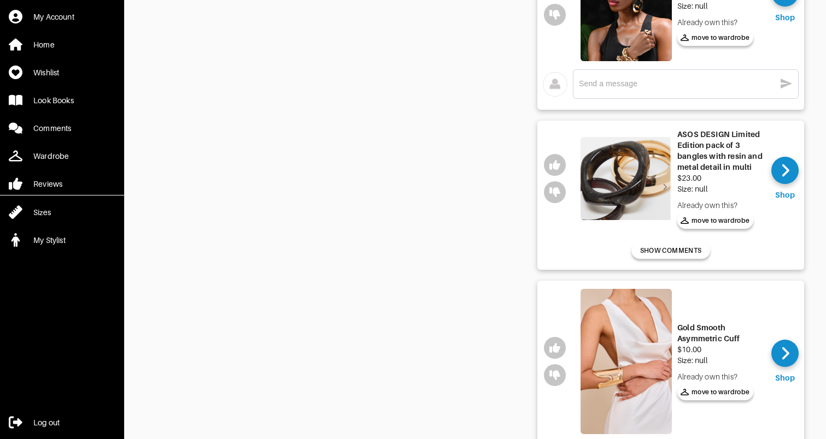
click at [636, 179] on img at bounding box center [625, 178] width 91 height 83
